Goal: Information Seeking & Learning: Learn about a topic

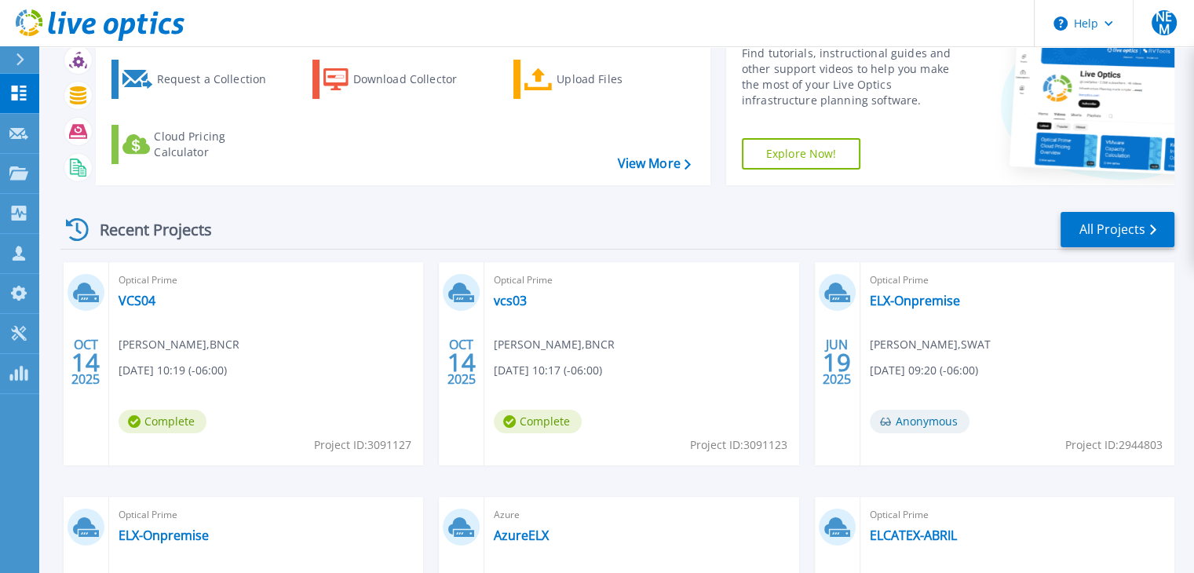
scroll to position [80, 0]
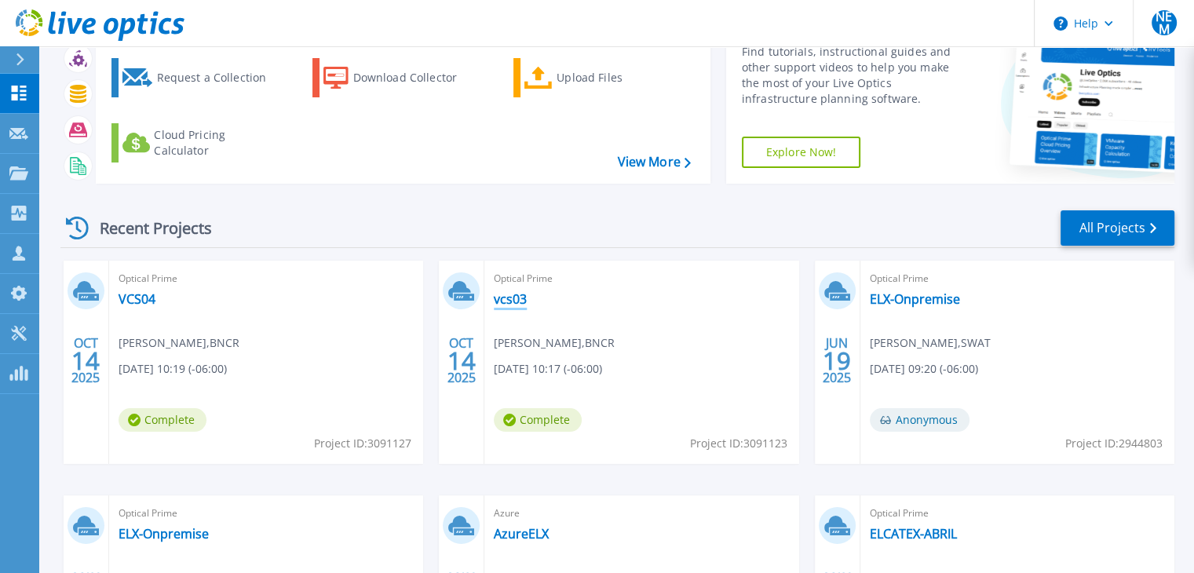
click at [518, 299] on link "vcs03" at bounding box center [510, 299] width 33 height 16
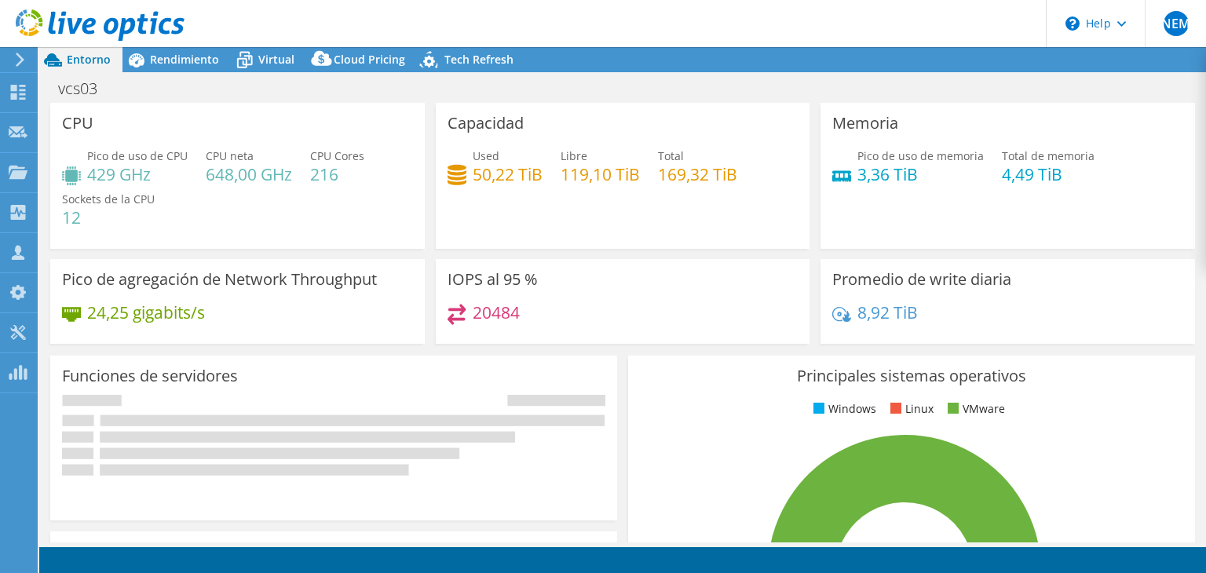
select select "USD"
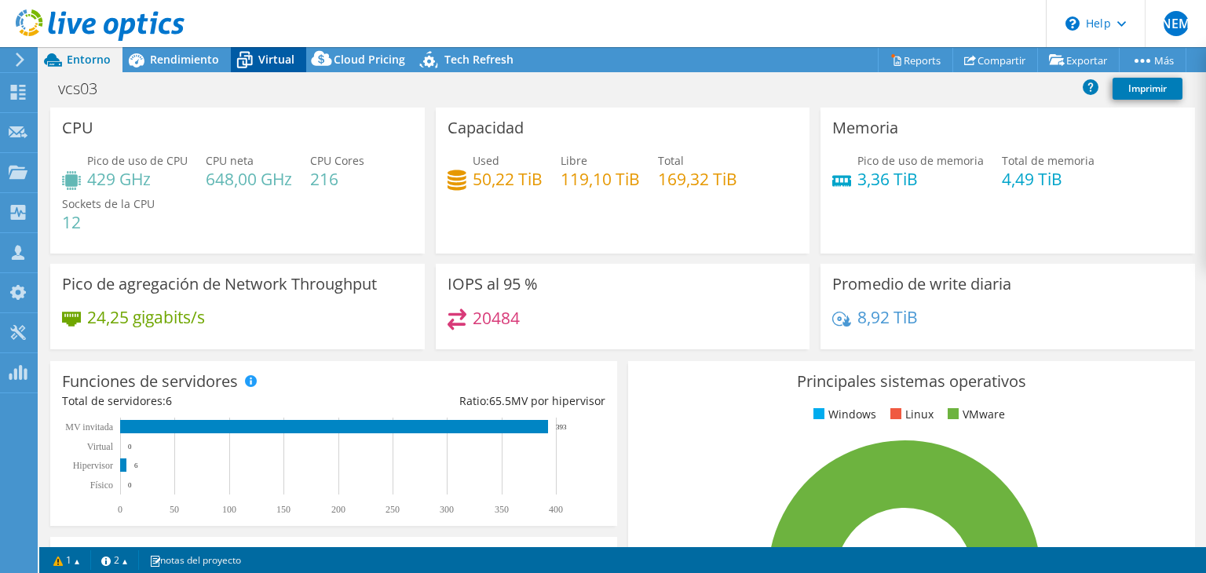
click at [249, 63] on icon at bounding box center [245, 61] width 16 height 13
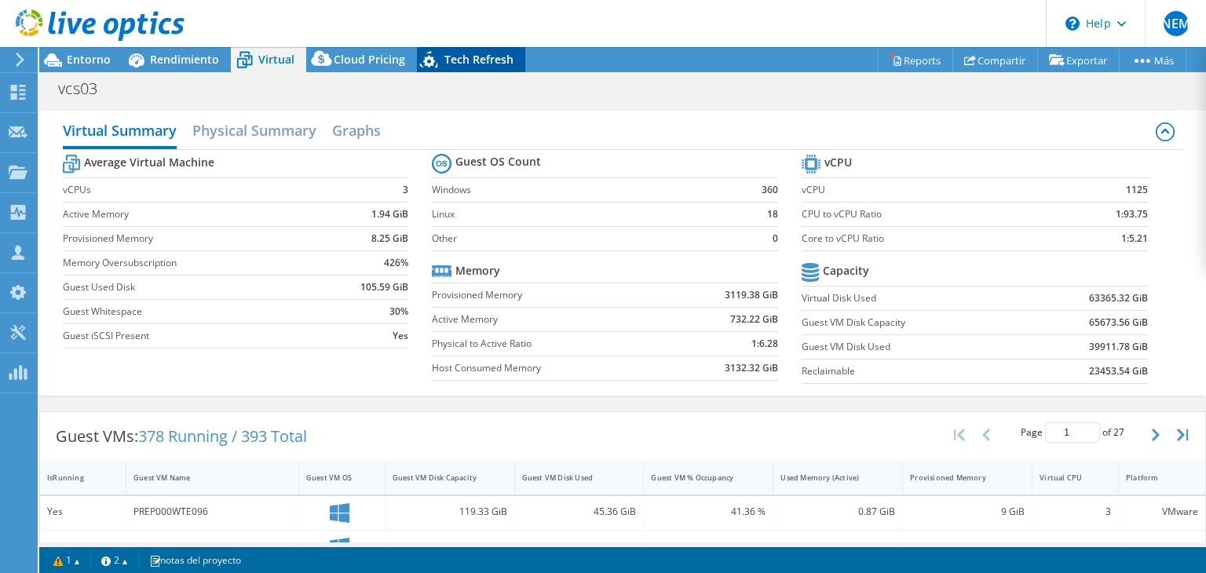
click at [451, 53] on span "Tech Refresh" at bounding box center [478, 59] width 69 height 15
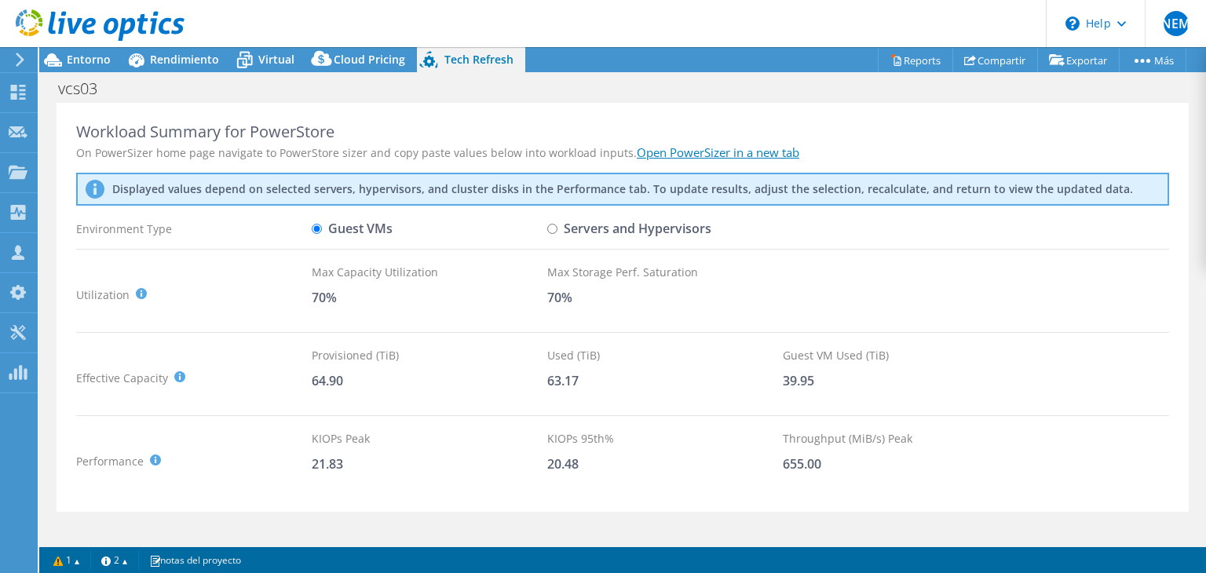
click at [550, 227] on input "Servers and Hypervisors" at bounding box center [552, 229] width 10 height 10
radio input "true"
click at [319, 228] on input "Guest VMs" at bounding box center [317, 229] width 10 height 10
radio input "true"
click at [546, 227] on div "Guest VMs" at bounding box center [429, 228] width 235 height 27
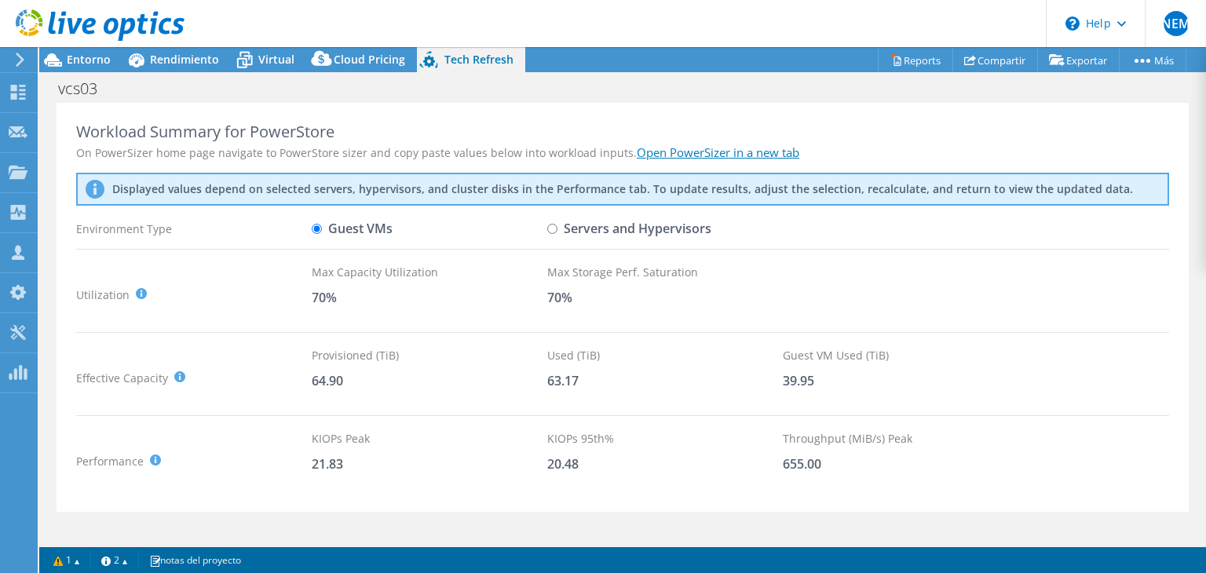
click at [556, 231] on input "Servers and Hypervisors" at bounding box center [552, 229] width 10 height 10
radio input "true"
click at [315, 225] on input "Guest VMs" at bounding box center [317, 229] width 10 height 10
radio input "true"
click at [557, 231] on input "Servers and Hypervisors" at bounding box center [552, 229] width 10 height 10
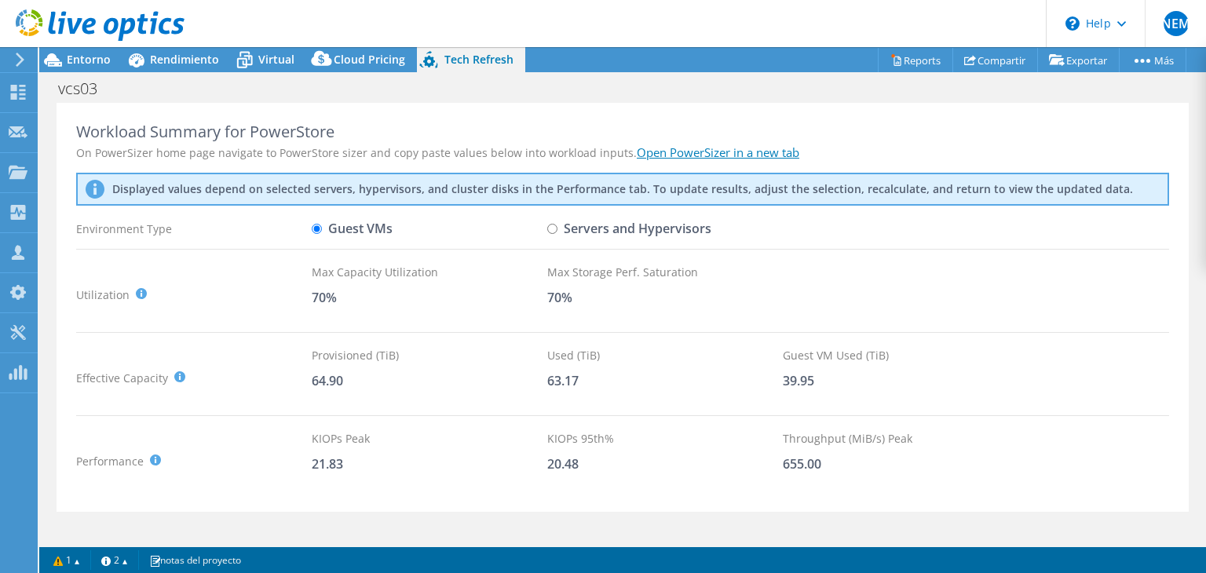
radio input "true"
click at [316, 229] on input "Guest VMs" at bounding box center [317, 229] width 10 height 10
radio input "true"
radio input "false"
click at [374, 56] on span "Cloud Pricing" at bounding box center [369, 59] width 71 height 15
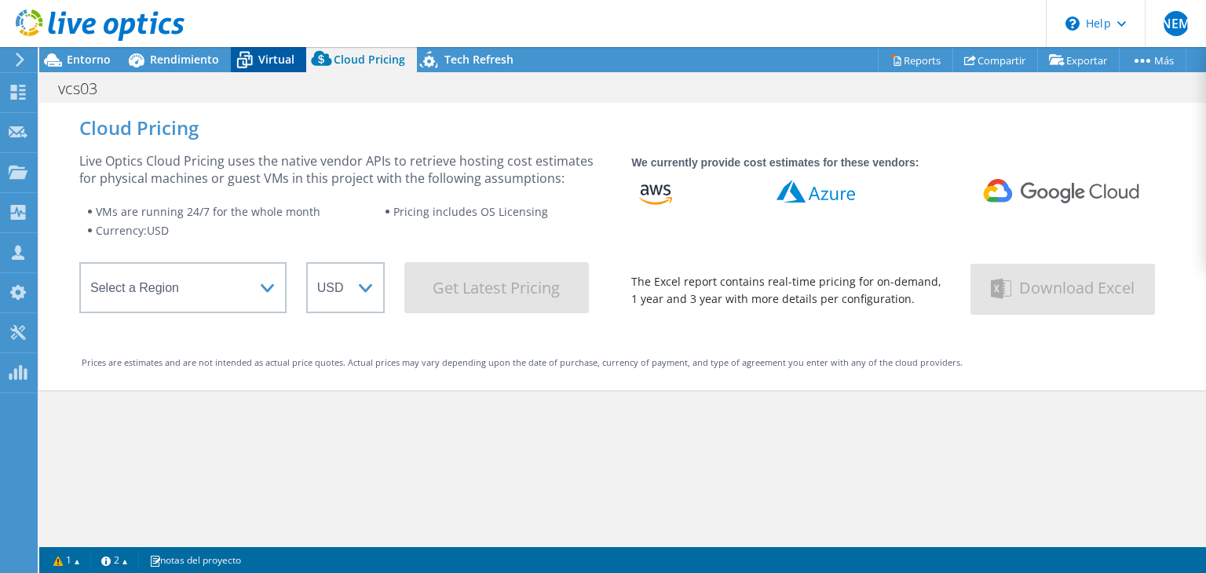
click at [276, 53] on span "Virtual" at bounding box center [276, 59] width 36 height 15
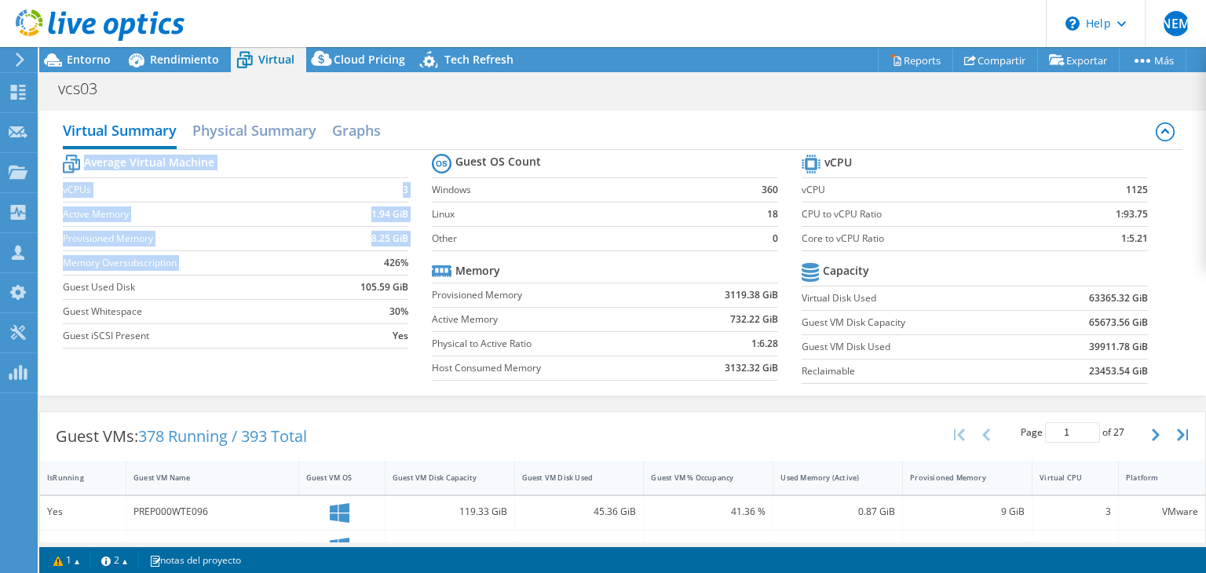
drag, startPoint x: 407, startPoint y: 260, endPoint x: 373, endPoint y: 263, distance: 33.9
click at [373, 263] on section "Average Virtual Machine vCPUs 3 Active Memory 1.94 GiB Provisioned Memory 8.25 …" at bounding box center [248, 254] width 370 height 206
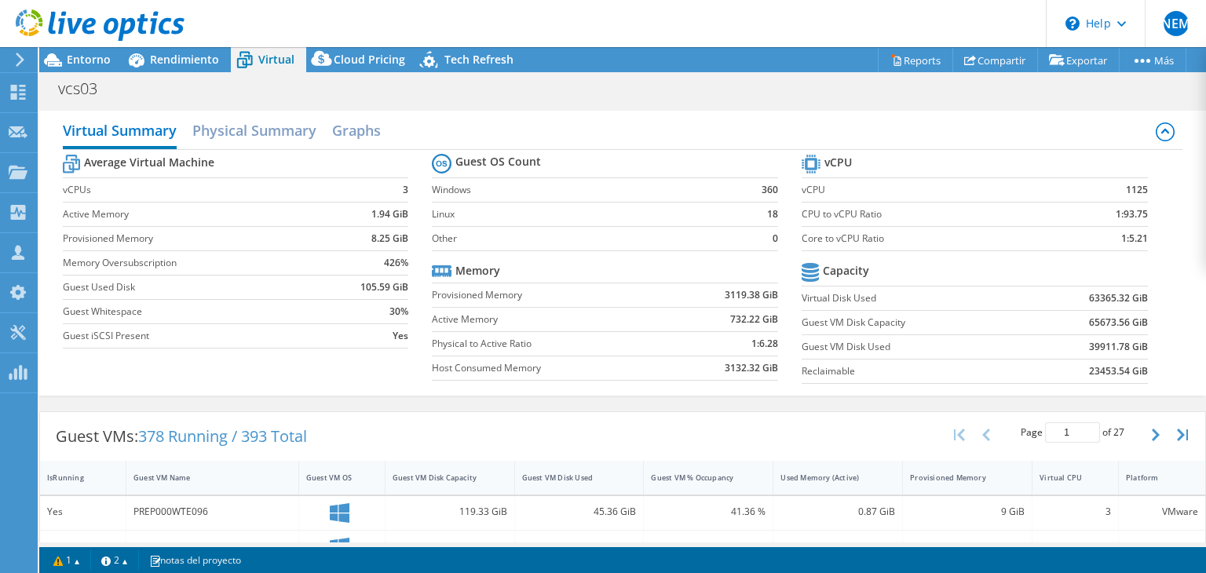
click at [373, 263] on td "426%" at bounding box center [367, 262] width 83 height 24
drag, startPoint x: 375, startPoint y: 263, endPoint x: 403, endPoint y: 268, distance: 28.6
click at [403, 268] on td "426%" at bounding box center [367, 262] width 83 height 24
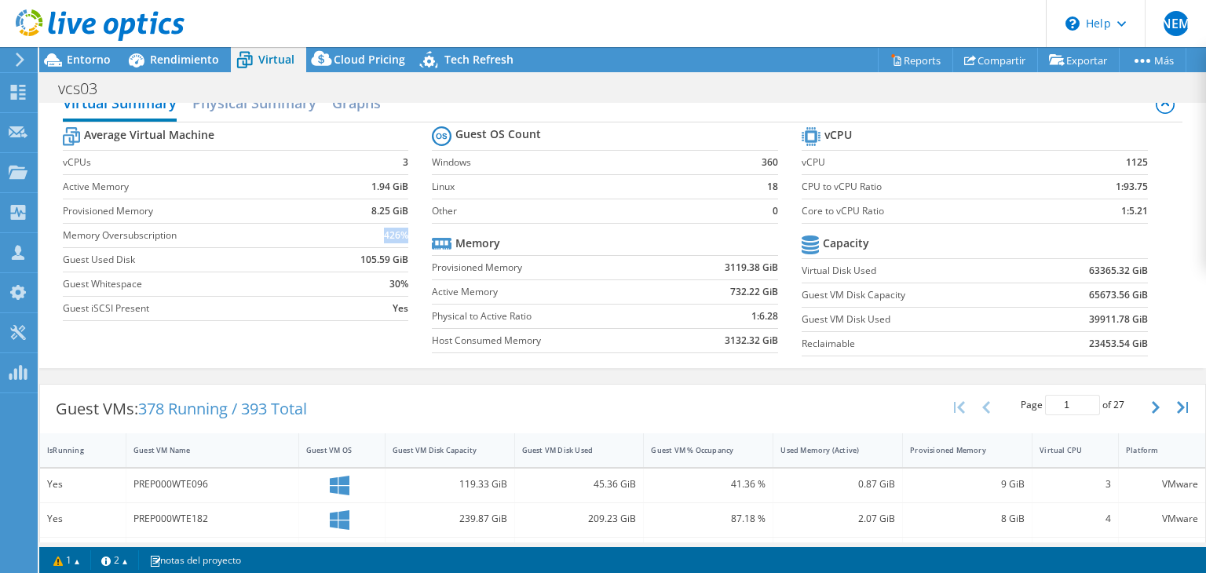
scroll to position [17, 0]
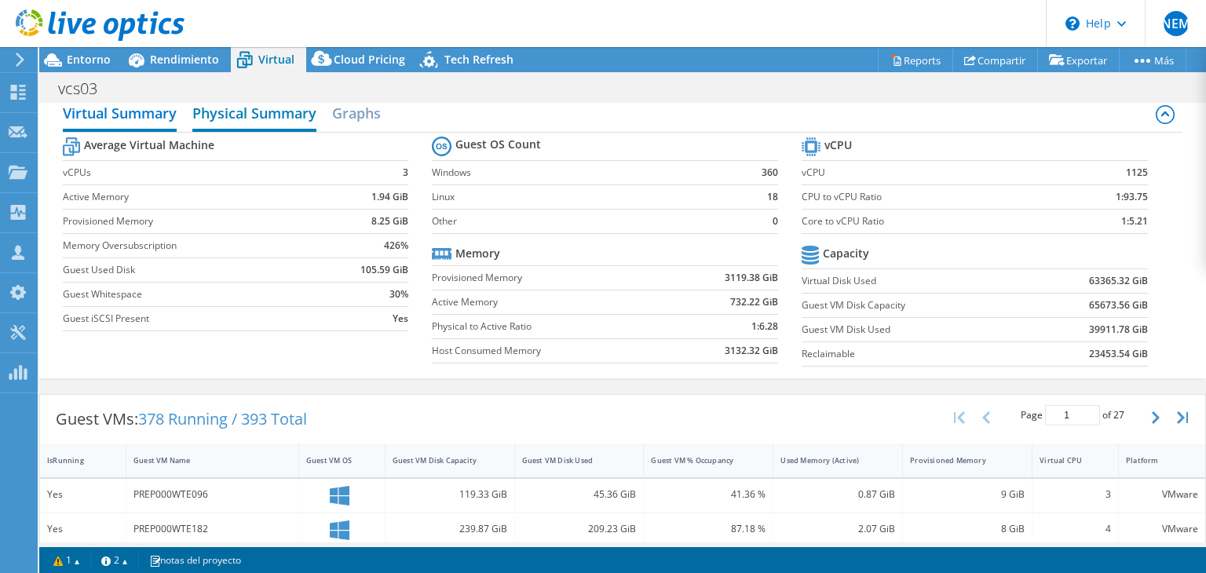
click at [276, 116] on h2 "Physical Summary" at bounding box center [254, 114] width 124 height 35
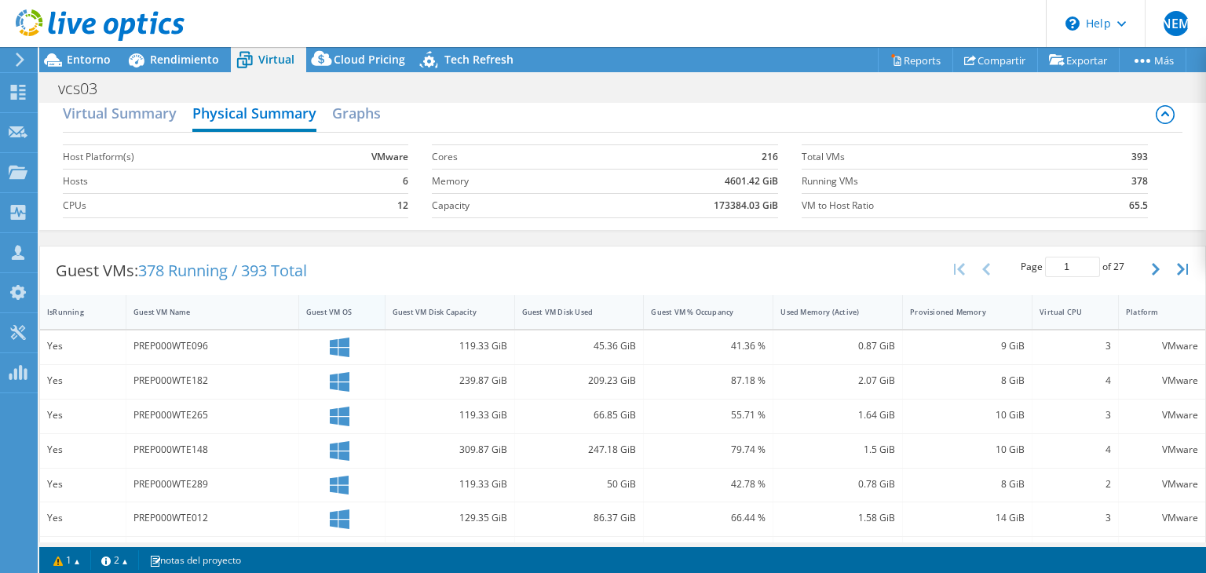
scroll to position [0, 0]
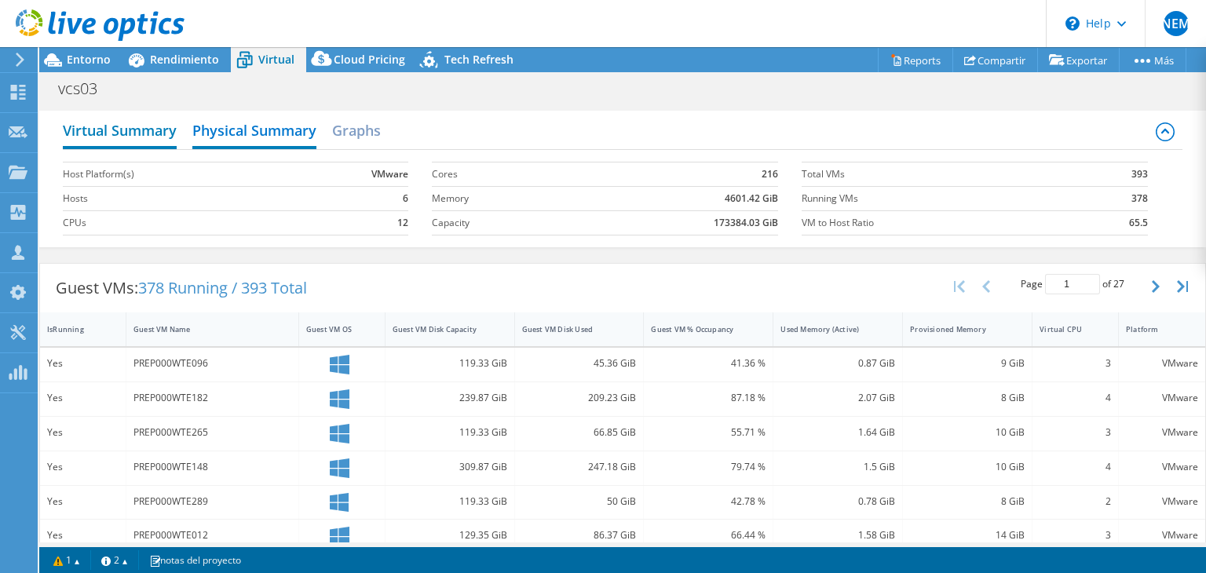
click at [133, 131] on h2 "Virtual Summary" at bounding box center [120, 132] width 114 height 35
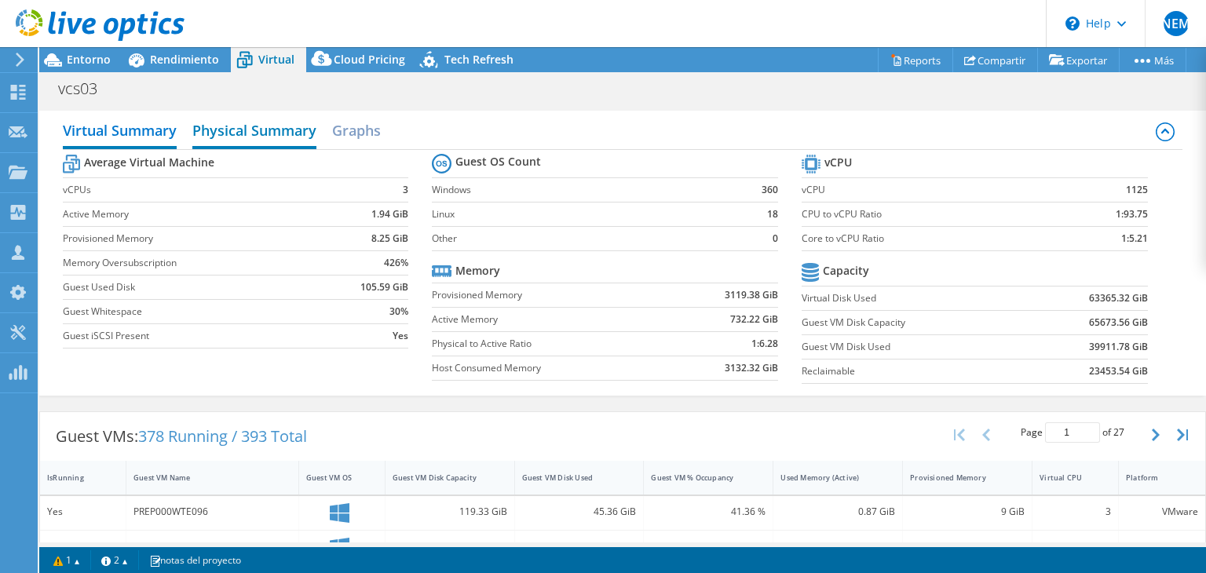
click at [261, 130] on h2 "Physical Summary" at bounding box center [254, 132] width 124 height 35
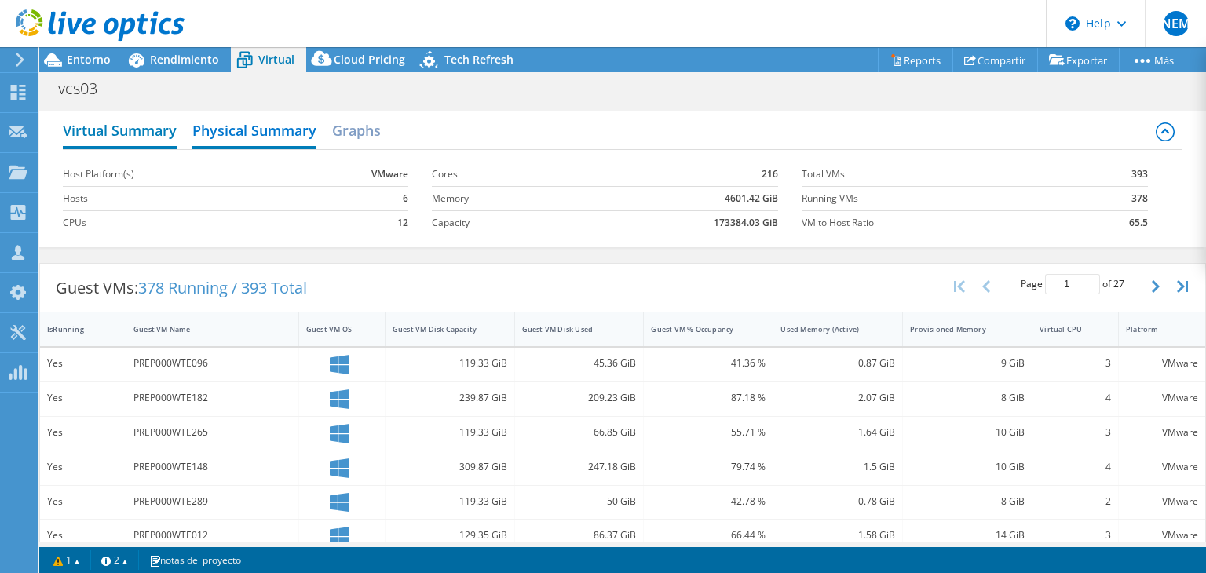
click at [135, 126] on h2 "Virtual Summary" at bounding box center [120, 132] width 114 height 35
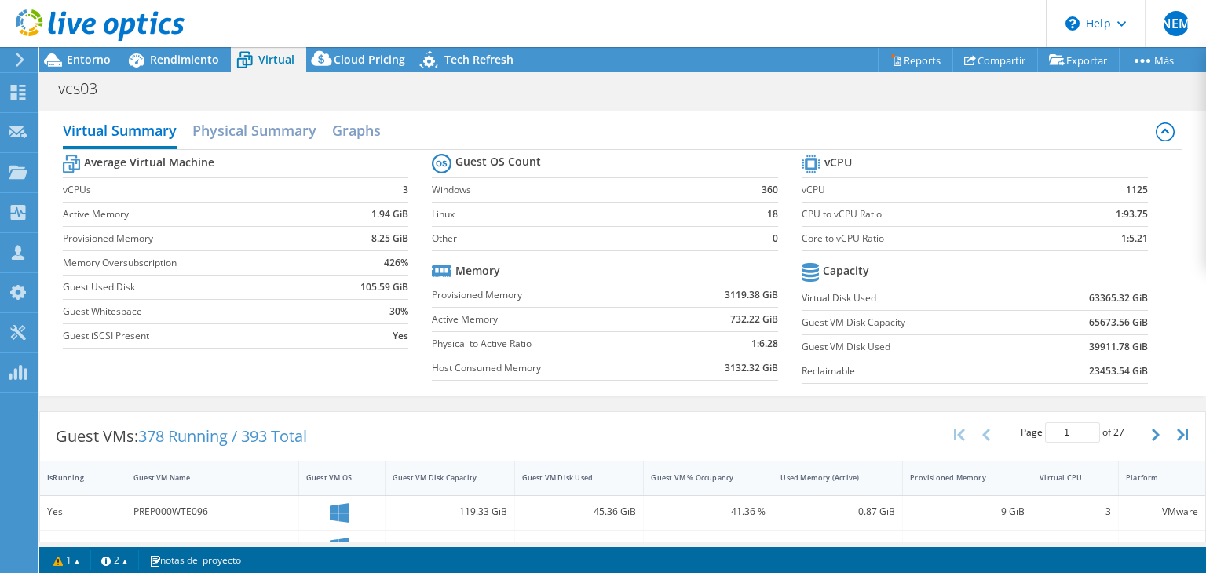
click at [60, 23] on use at bounding box center [100, 24] width 169 height 31
click at [90, 51] on div at bounding box center [92, 26] width 184 height 53
click at [89, 55] on span "Entorno" at bounding box center [89, 59] width 44 height 15
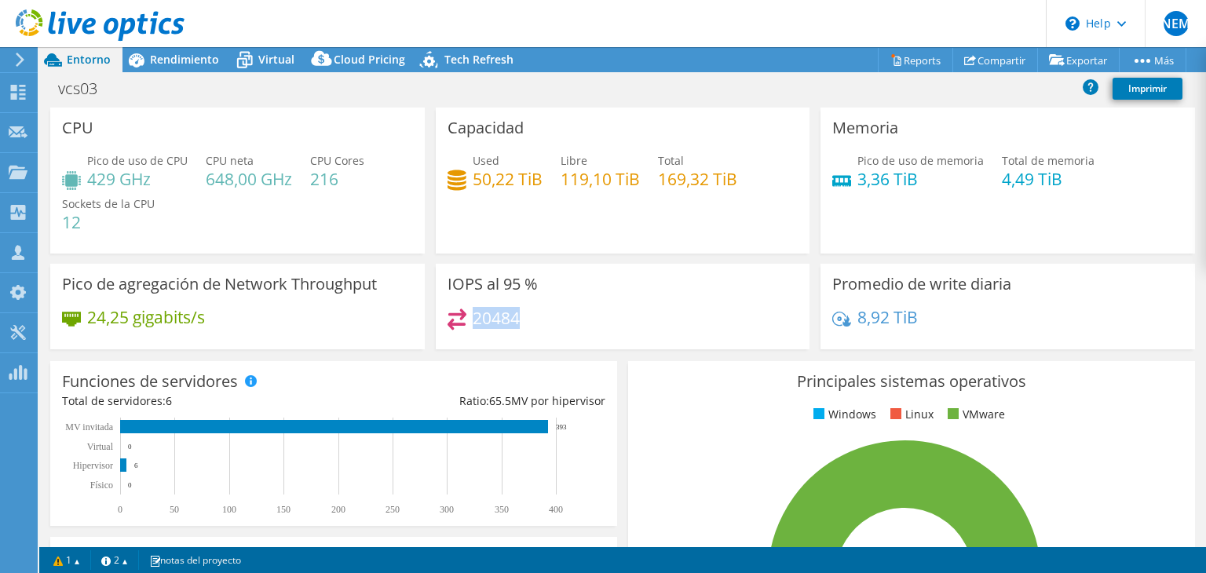
drag, startPoint x: 471, startPoint y: 318, endPoint x: 531, endPoint y: 322, distance: 59.8
click at [531, 322] on div "20484" at bounding box center [622, 326] width 351 height 34
click at [258, 62] on span "Virtual" at bounding box center [276, 59] width 36 height 15
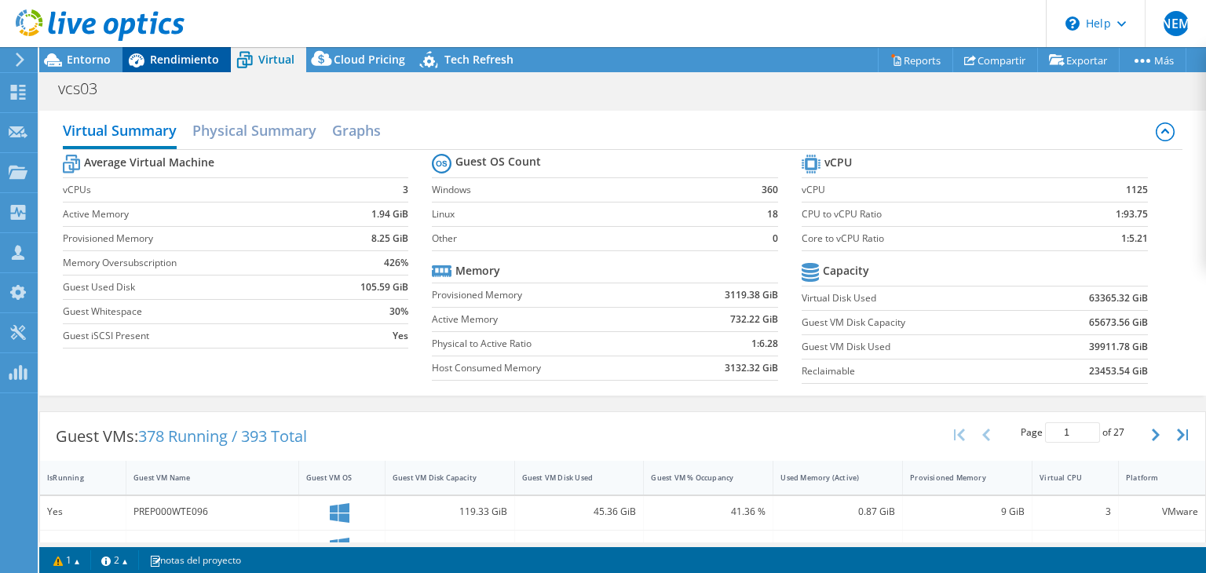
click at [158, 54] on span "Rendimiento" at bounding box center [184, 59] width 69 height 15
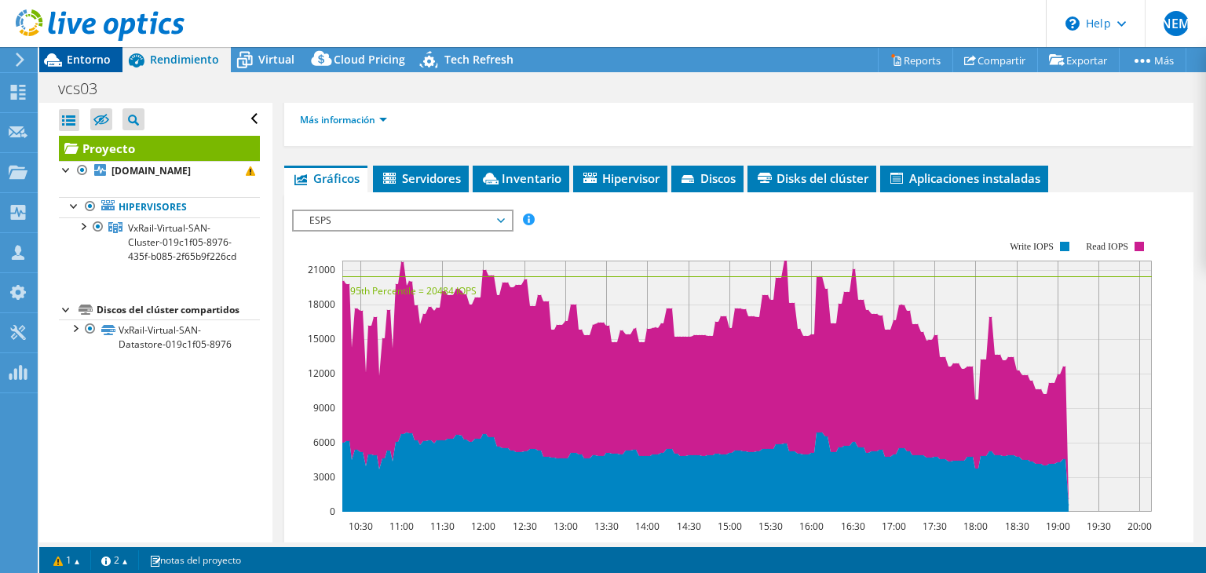
click at [101, 64] on span "Entorno" at bounding box center [89, 59] width 44 height 15
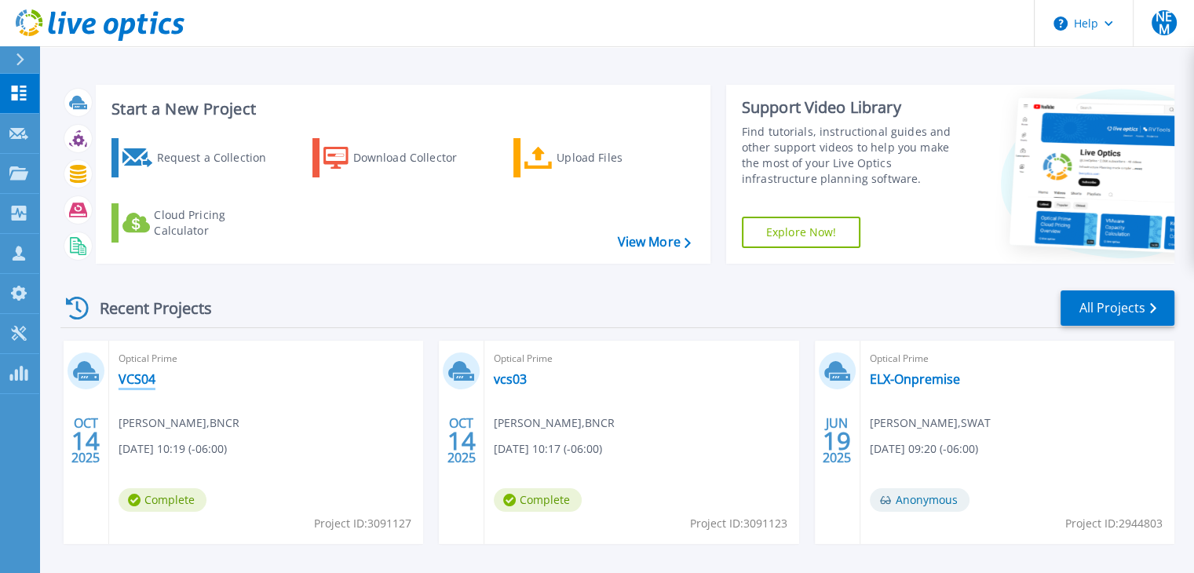
click at [141, 371] on link "VCS04" at bounding box center [137, 379] width 37 height 16
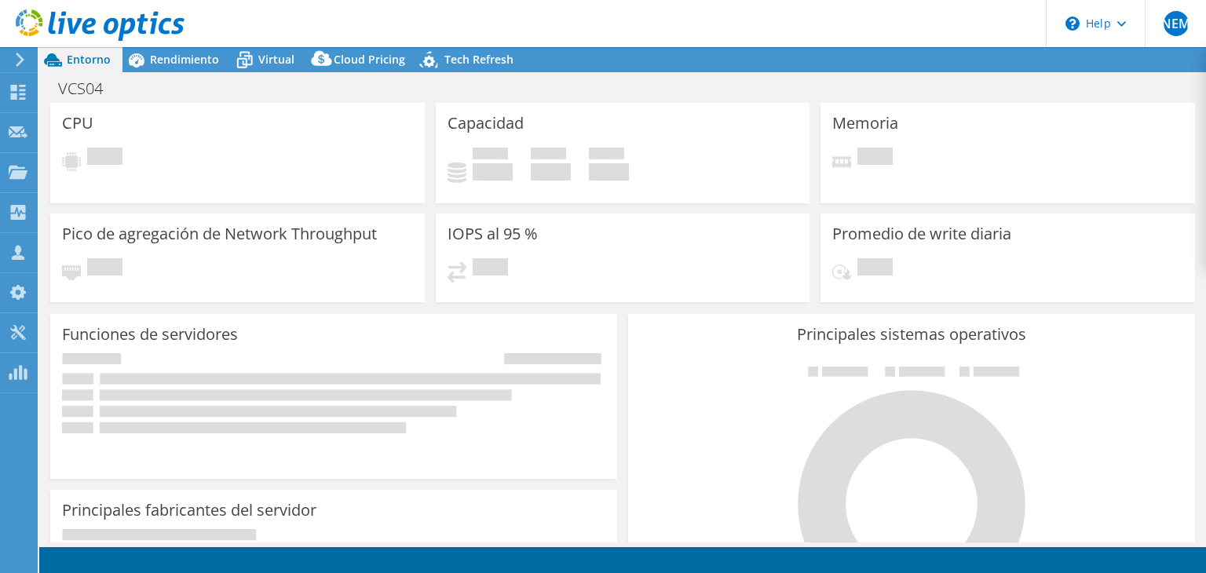
select select "USD"
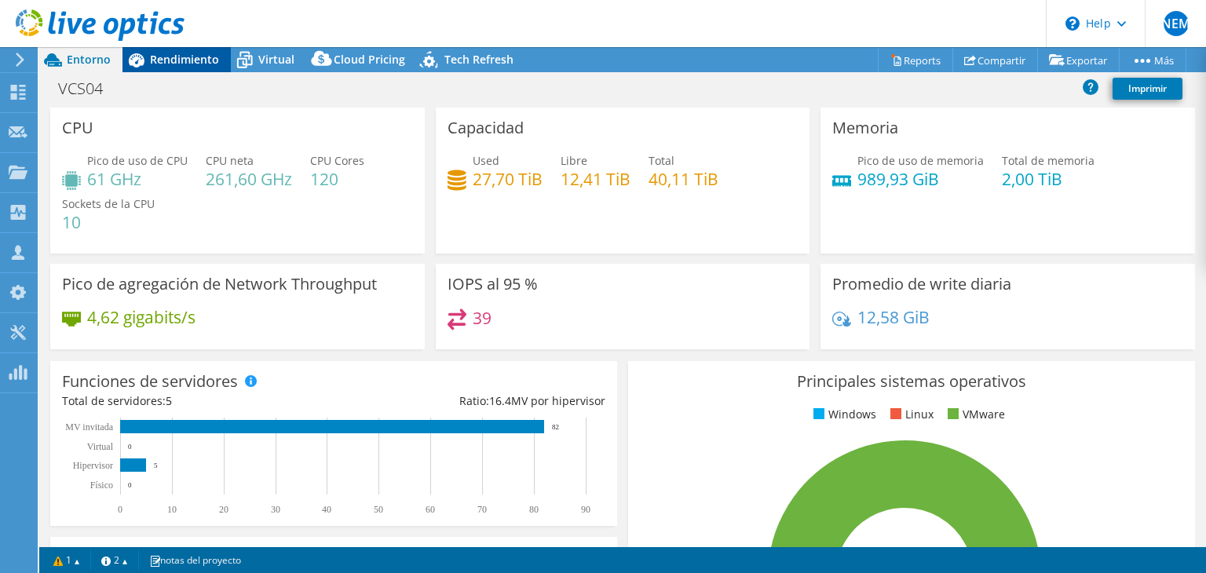
click at [199, 57] on span "Rendimiento" at bounding box center [184, 59] width 69 height 15
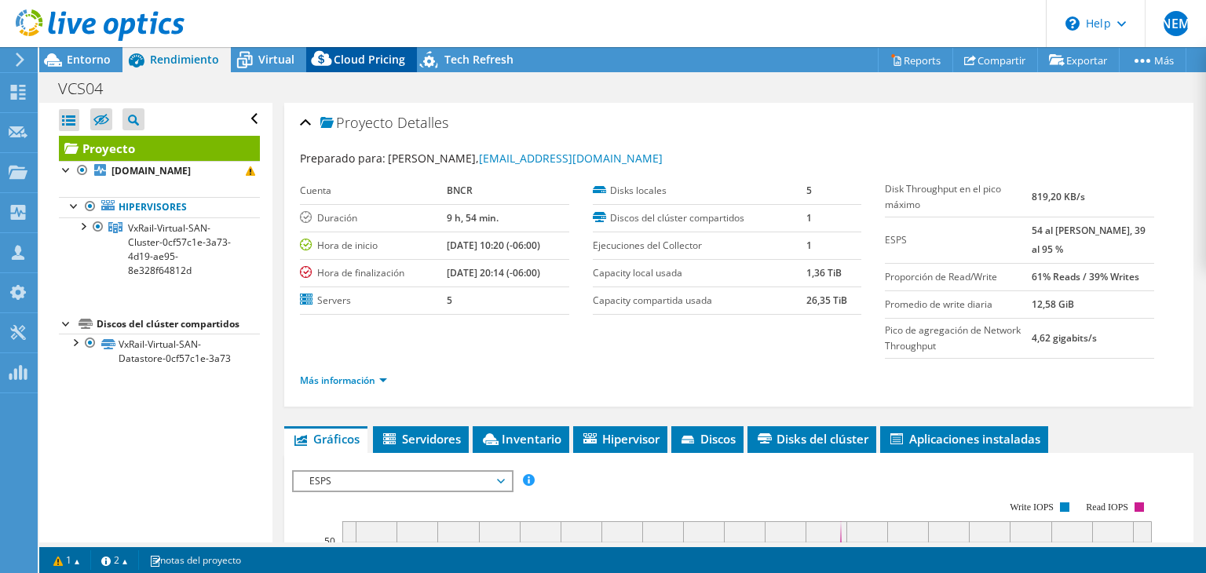
click at [320, 70] on icon at bounding box center [321, 61] width 31 height 31
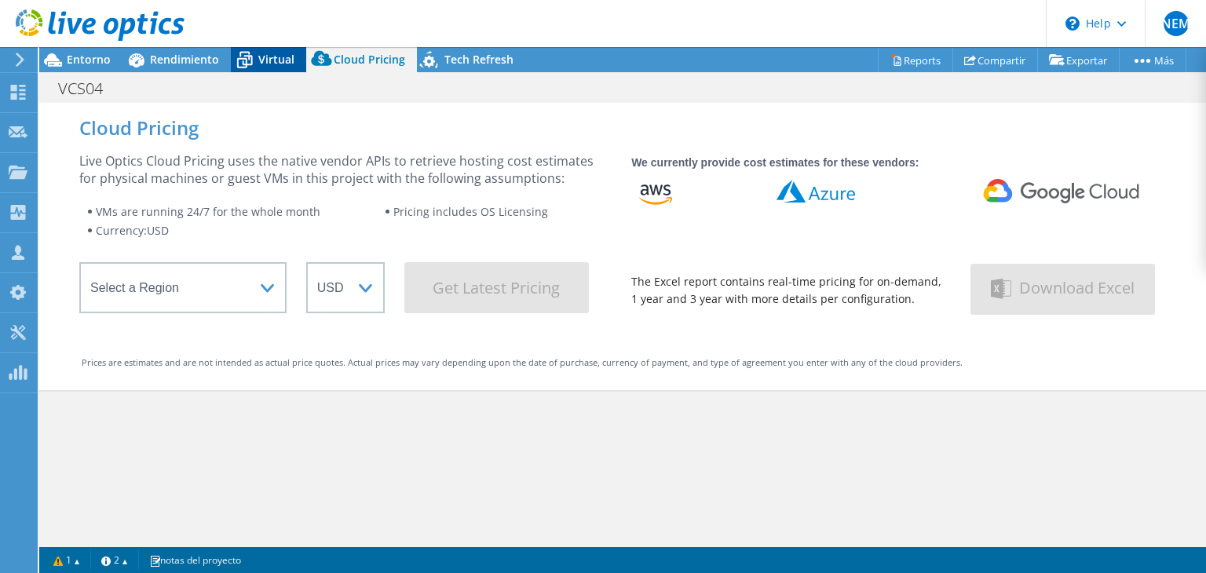
click at [263, 62] on span "Virtual" at bounding box center [276, 59] width 36 height 15
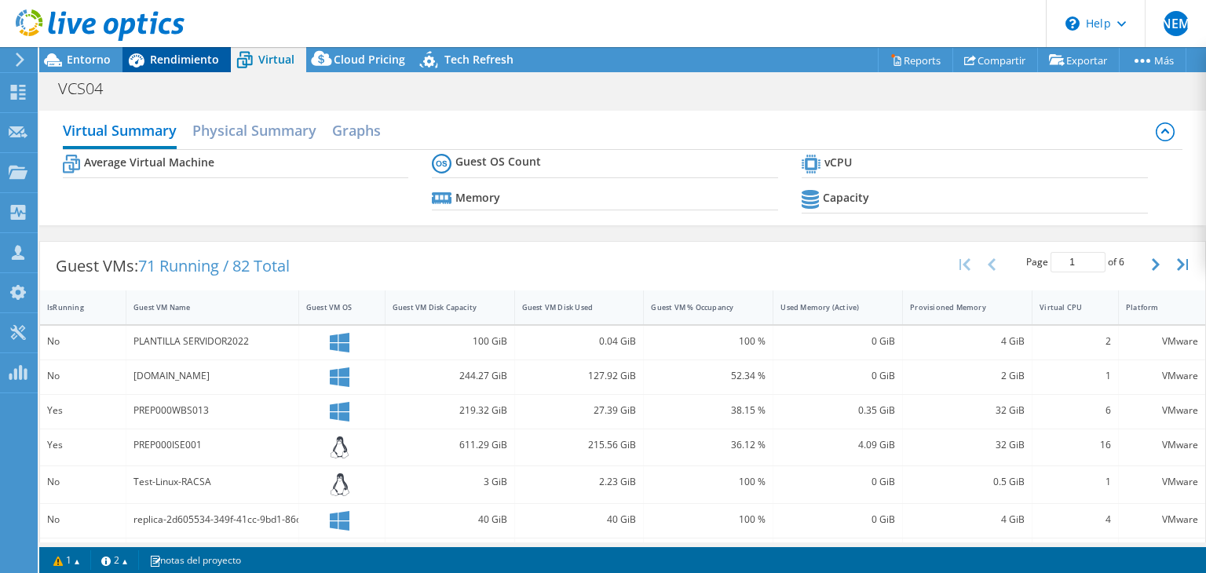
click at [191, 62] on span "Rendimiento" at bounding box center [184, 59] width 69 height 15
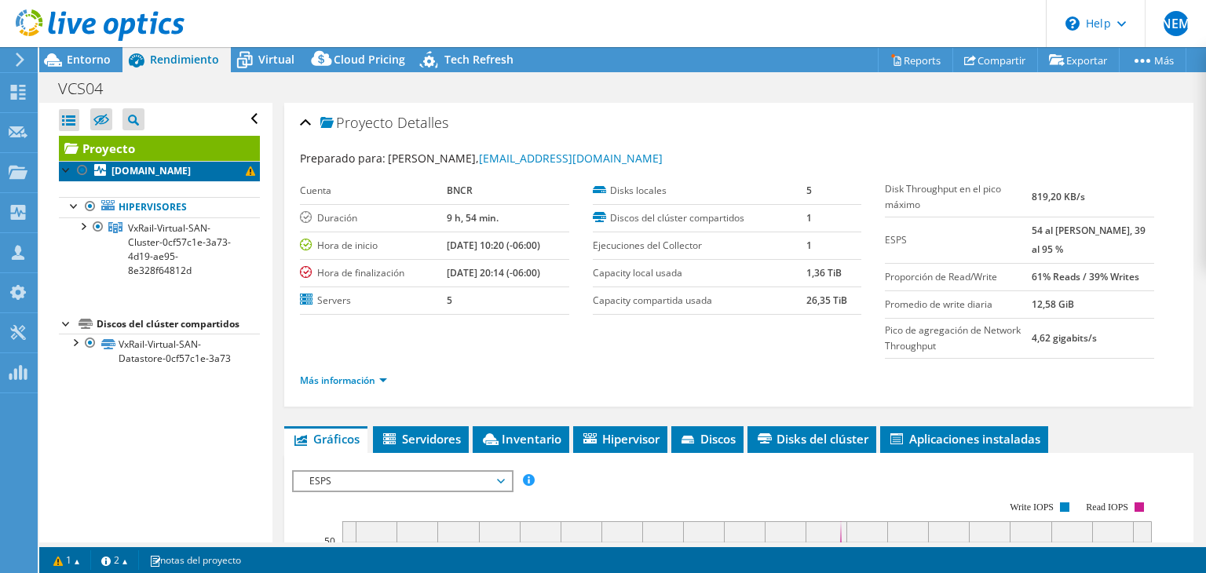
click at [183, 172] on b "[DOMAIN_NAME]" at bounding box center [150, 170] width 79 height 13
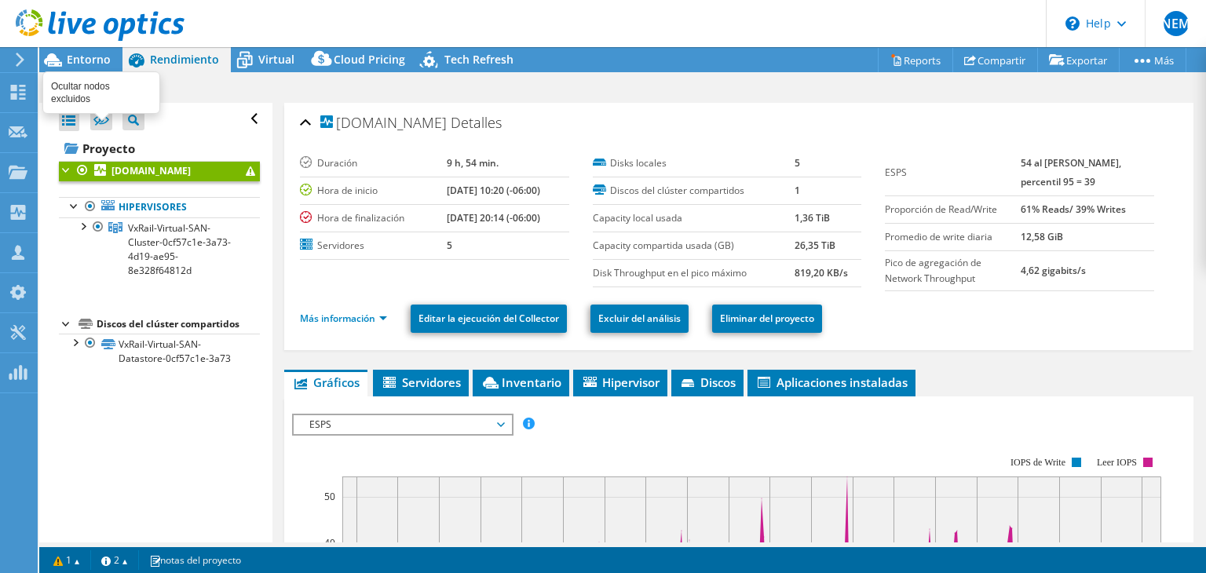
click at [95, 119] on icon at bounding box center [101, 121] width 16 height 12
click at [0, 0] on input "checkbox" at bounding box center [0, 0] width 0 height 0
click at [97, 123] on icon at bounding box center [101, 121] width 16 height 12
click at [0, 0] on input "checkbox" at bounding box center [0, 0] width 0 height 0
click at [96, 123] on icon at bounding box center [101, 120] width 16 height 12
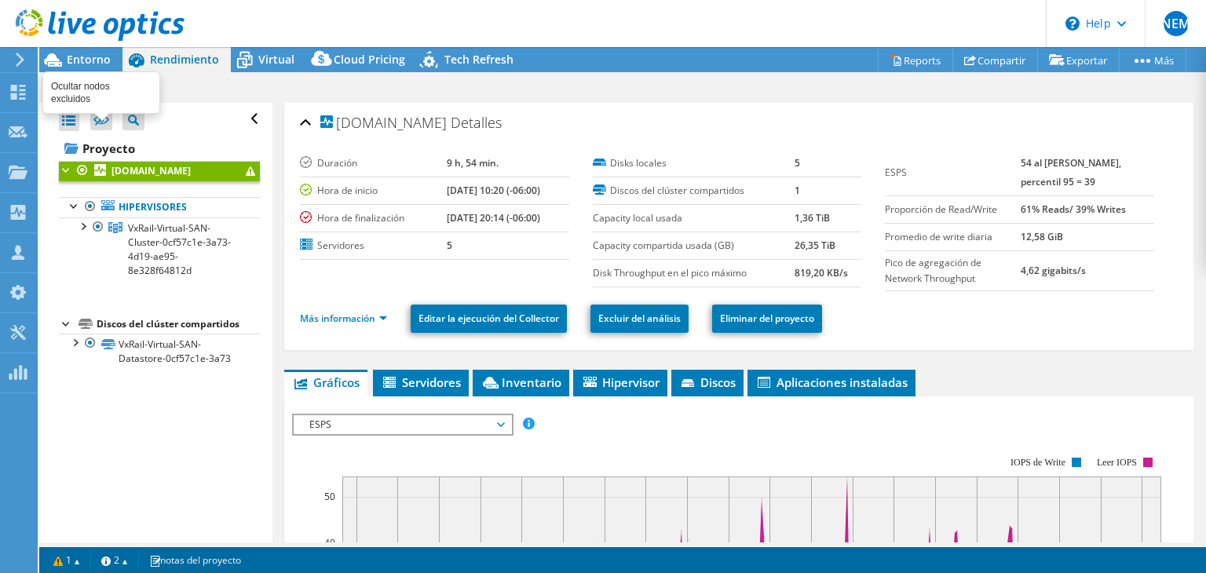
click at [0, 0] on input "checkbox" at bounding box center [0, 0] width 0 height 0
click at [102, 117] on icon at bounding box center [101, 121] width 16 height 12
click at [0, 0] on input "checkbox" at bounding box center [0, 0] width 0 height 0
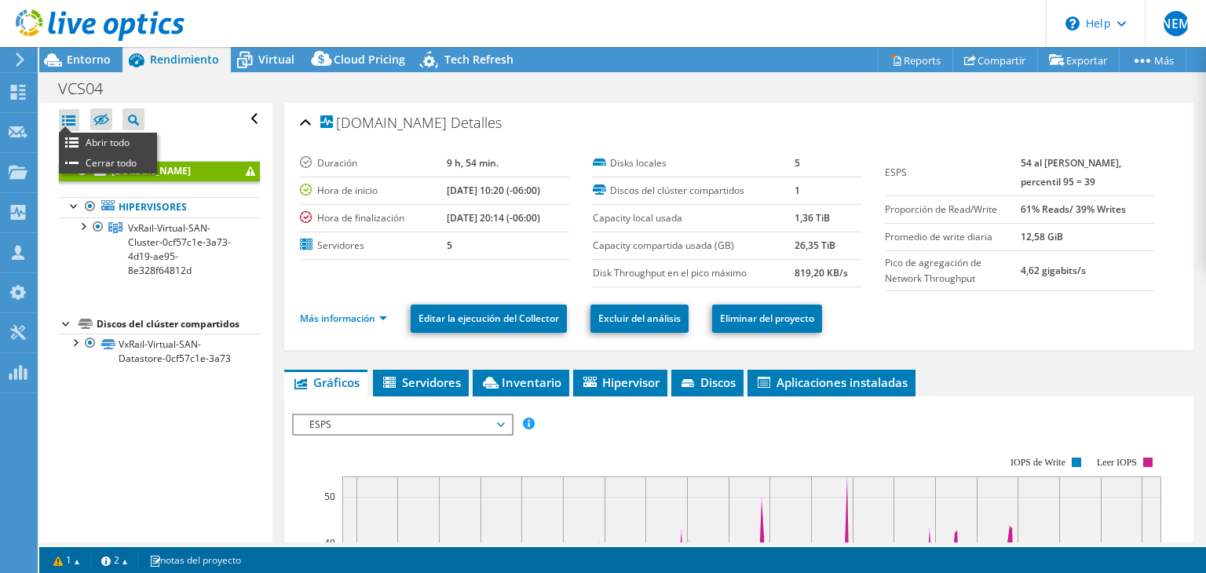
click at [63, 116] on div at bounding box center [69, 120] width 20 height 22
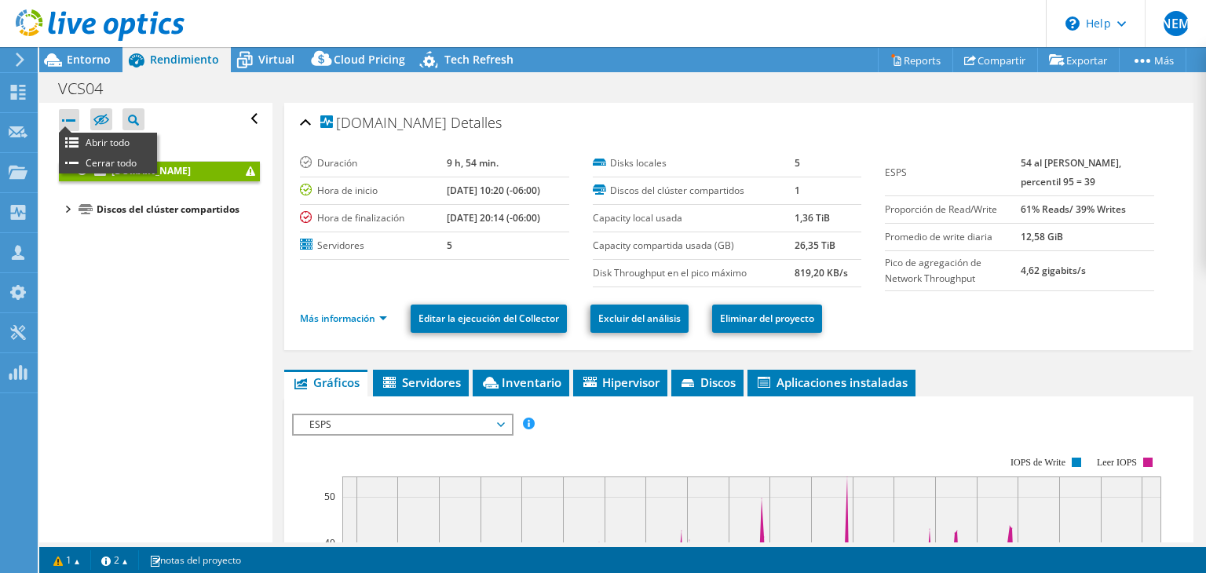
click at [67, 117] on div at bounding box center [69, 120] width 20 height 22
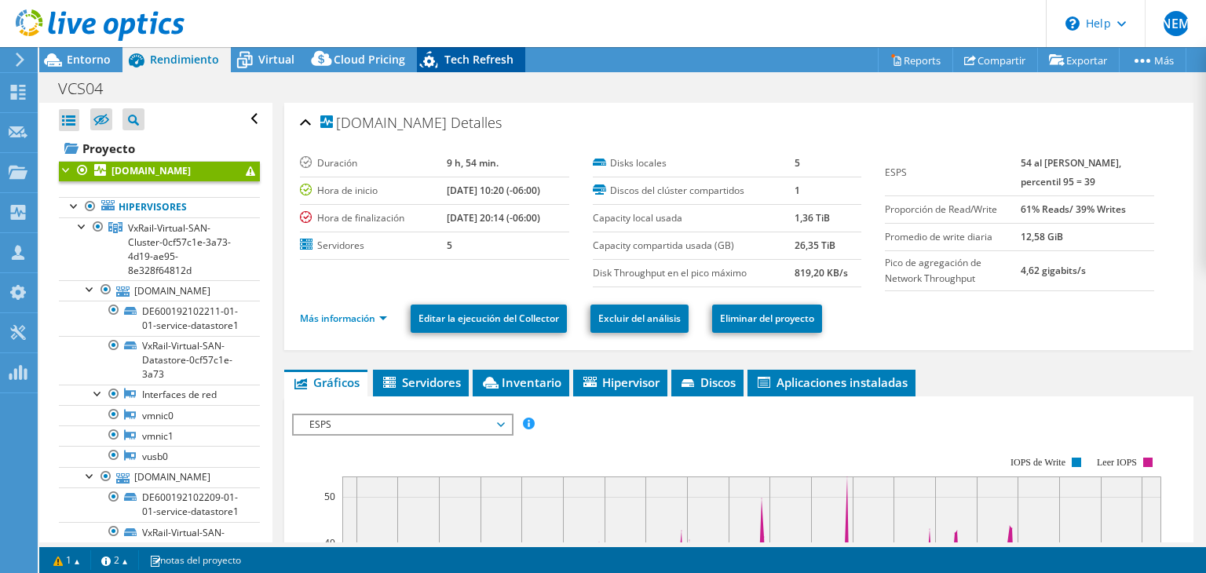
click at [455, 60] on span "Tech Refresh" at bounding box center [478, 59] width 69 height 15
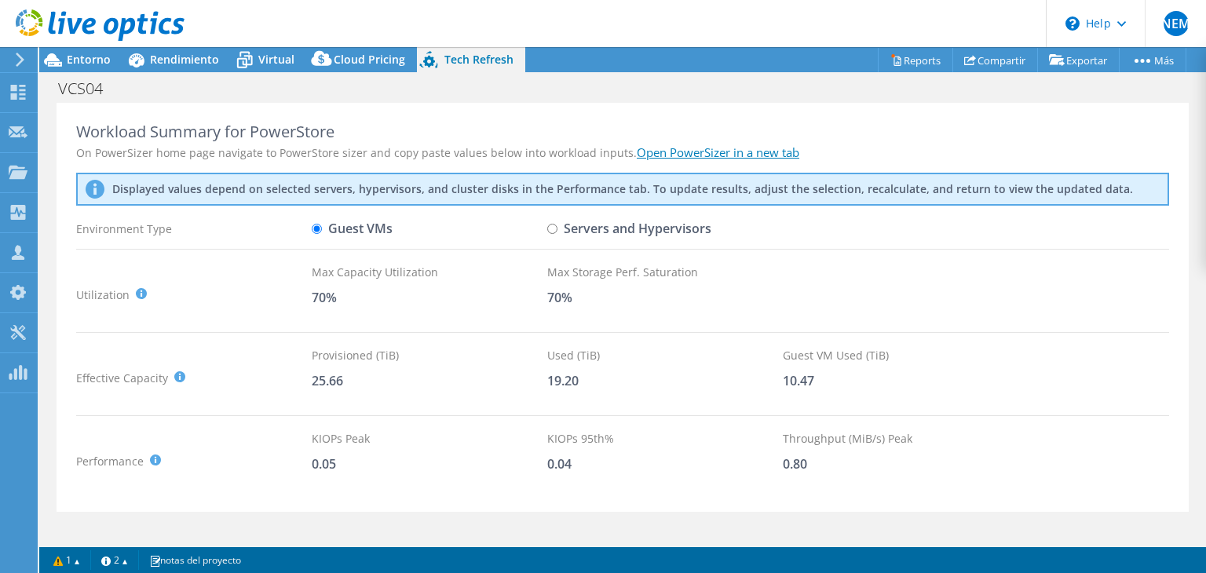
click at [553, 227] on input "Servers and Hypervisors" at bounding box center [552, 229] width 10 height 10
radio input "true"
click at [320, 229] on input "Guest VMs" at bounding box center [317, 229] width 10 height 10
radio input "true"
click at [559, 229] on label "Servers and Hypervisors" at bounding box center [629, 228] width 164 height 27
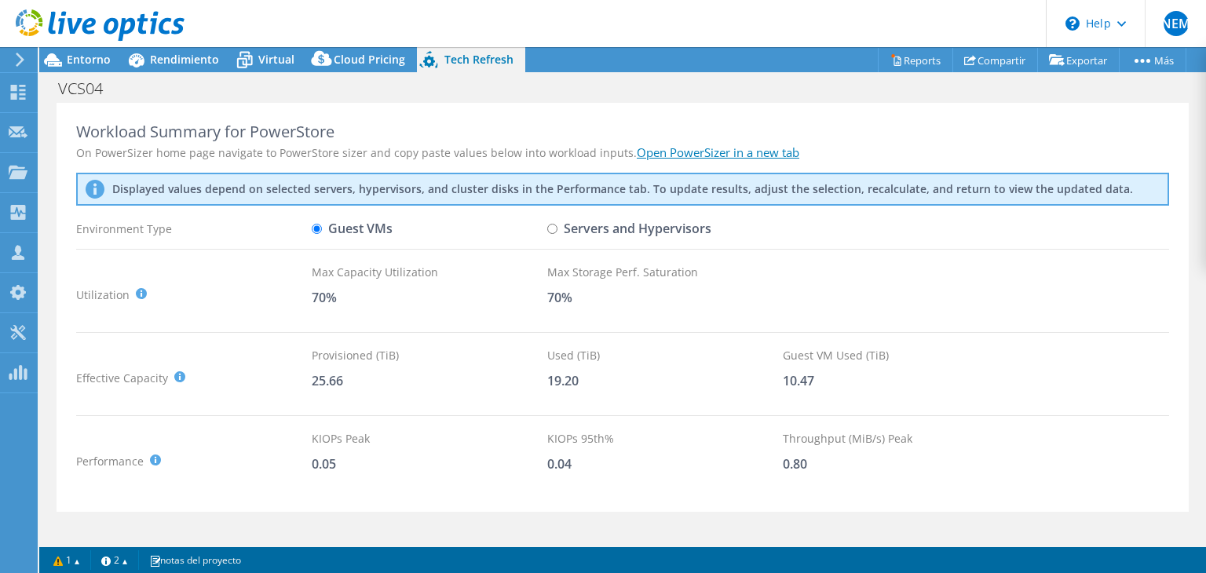
click at [557, 229] on input "Servers and Hypervisors" at bounding box center [552, 229] width 10 height 10
radio input "true"
radio input "false"
click at [259, 59] on span "Virtual" at bounding box center [276, 59] width 36 height 15
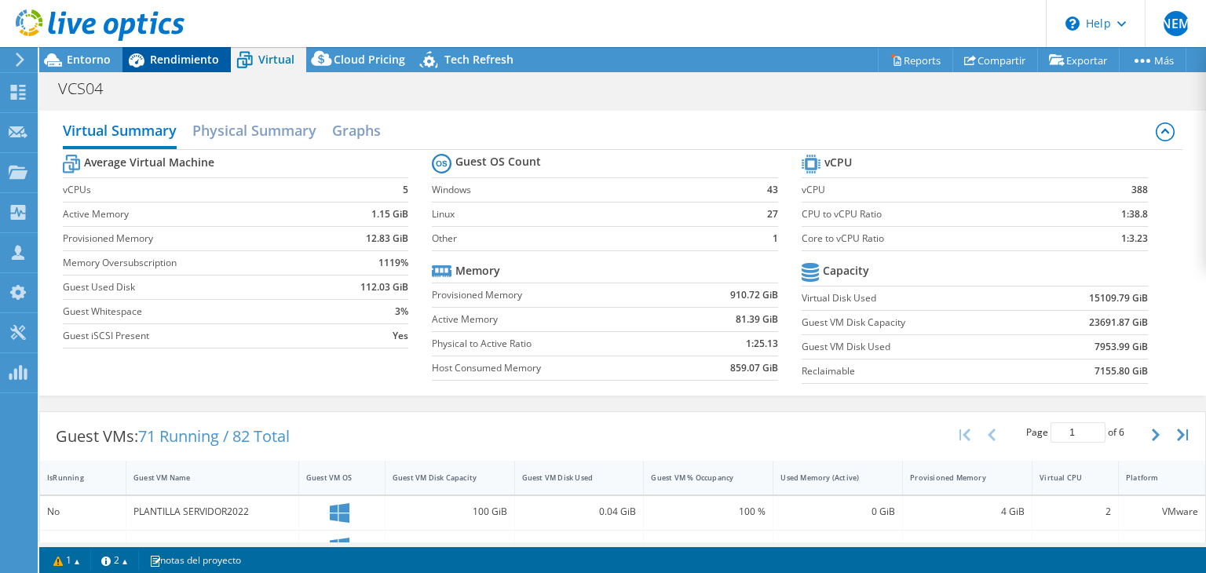
click at [163, 60] on span "Rendimiento" at bounding box center [184, 59] width 69 height 15
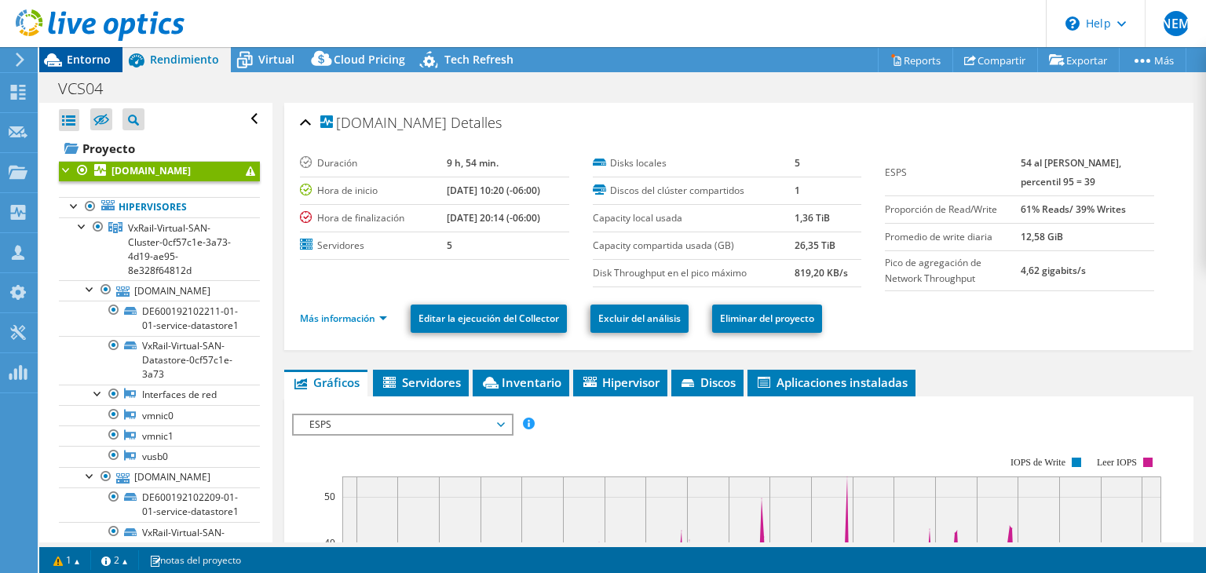
click at [104, 54] on span "Entorno" at bounding box center [89, 59] width 44 height 15
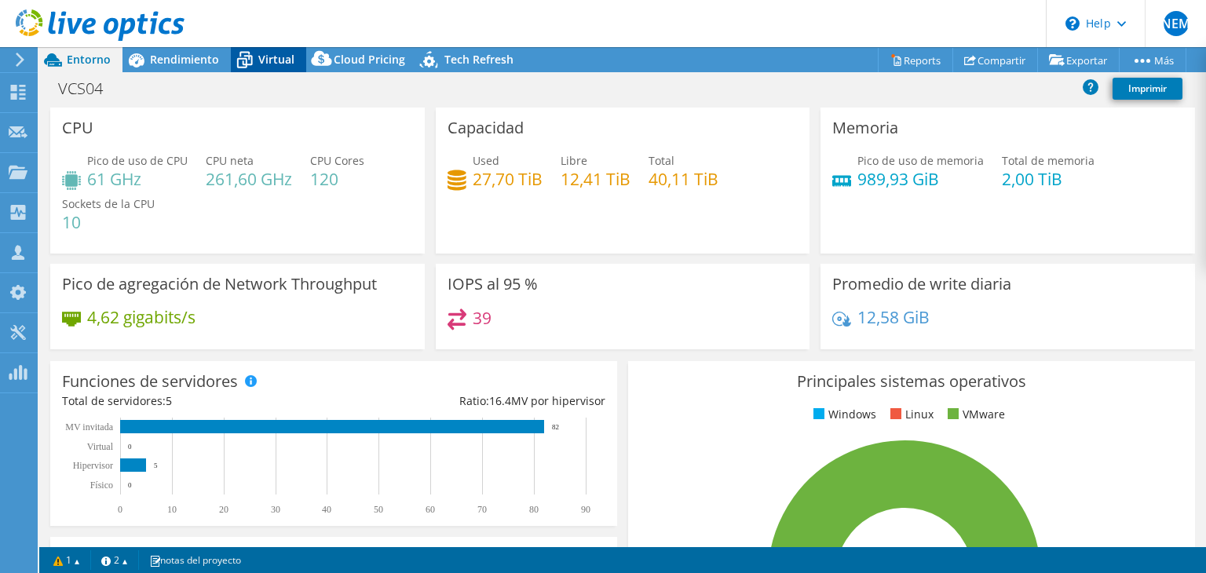
click at [246, 54] on icon at bounding box center [244, 54] width 10 height 5
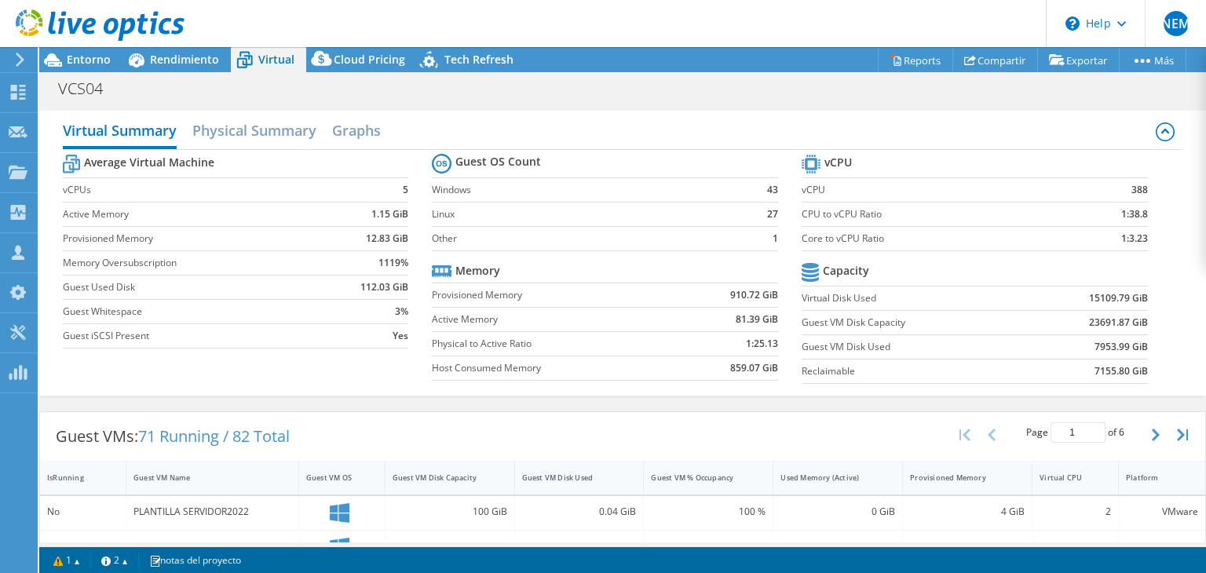
click at [89, 52] on div at bounding box center [92, 26] width 184 height 53
click at [89, 54] on span "Entorno" at bounding box center [89, 59] width 44 height 15
